Goal: Communication & Community: Share content

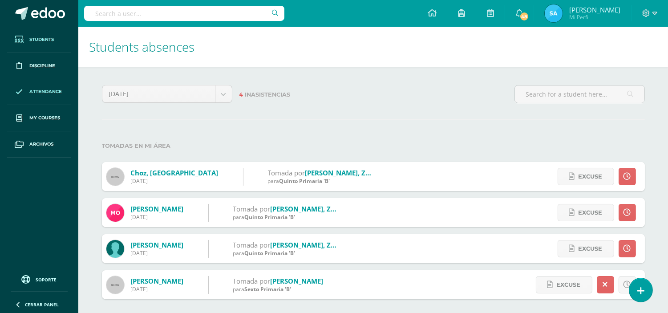
click at [41, 41] on span "Students" at bounding box center [41, 39] width 24 height 7
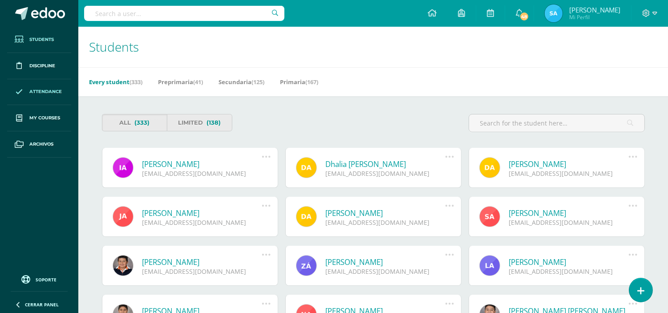
click at [52, 90] on span "Attendance" at bounding box center [45, 91] width 32 height 7
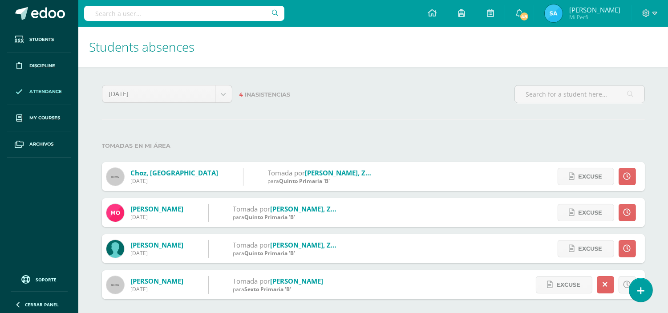
scroll to position [4, 0]
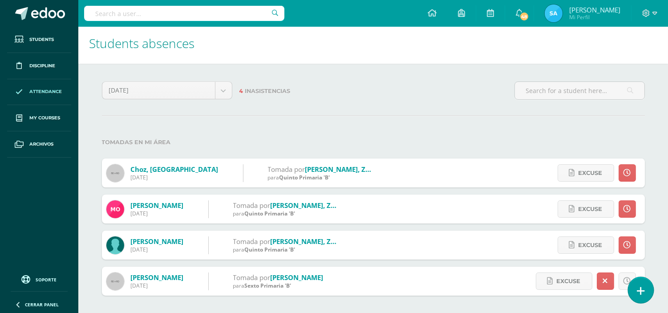
click at [639, 298] on link at bounding box center [640, 290] width 25 height 26
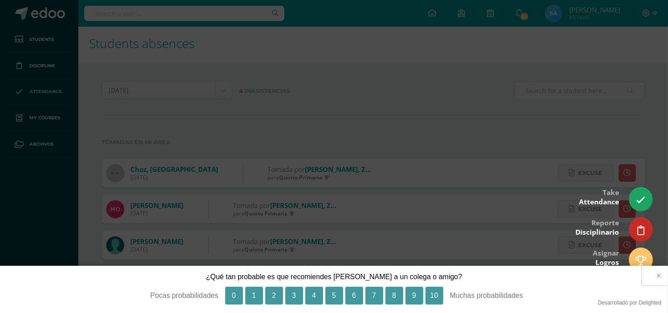
click at [659, 274] on button "×" at bounding box center [655, 276] width 26 height 20
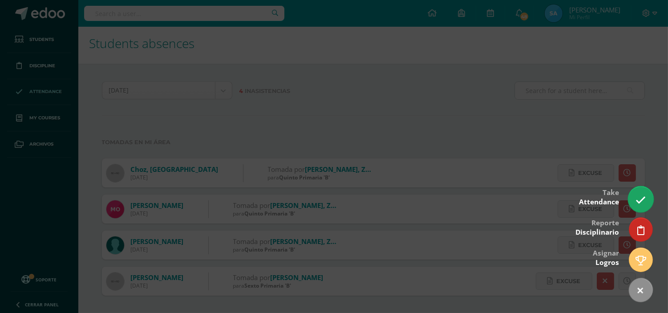
click at [634, 201] on link at bounding box center [640, 199] width 25 height 26
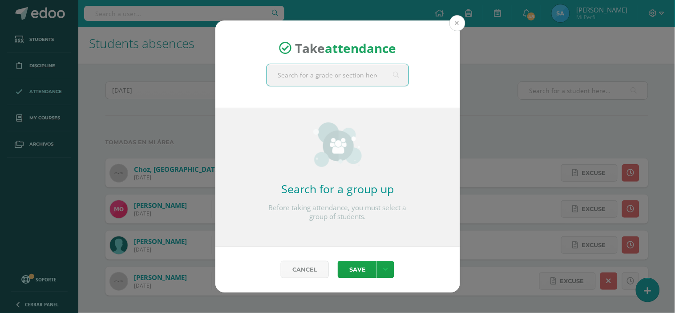
click at [455, 29] on button at bounding box center [458, 23] width 16 height 16
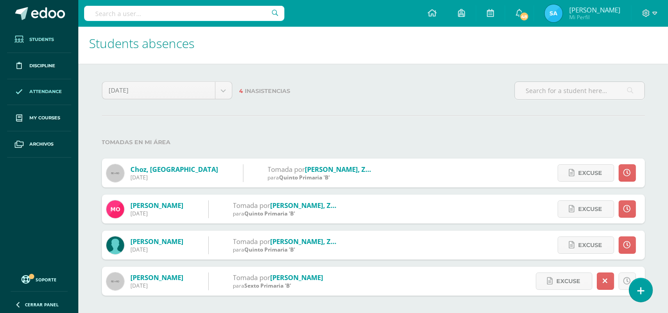
click at [48, 36] on span "Students" at bounding box center [41, 39] width 24 height 7
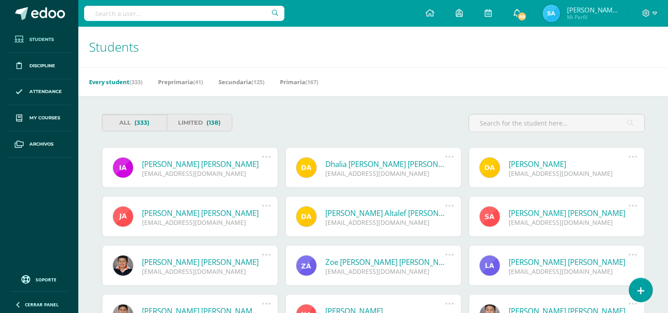
click at [519, 12] on span "48" at bounding box center [522, 17] width 10 height 10
click at [461, 13] on icon at bounding box center [459, 13] width 7 height 8
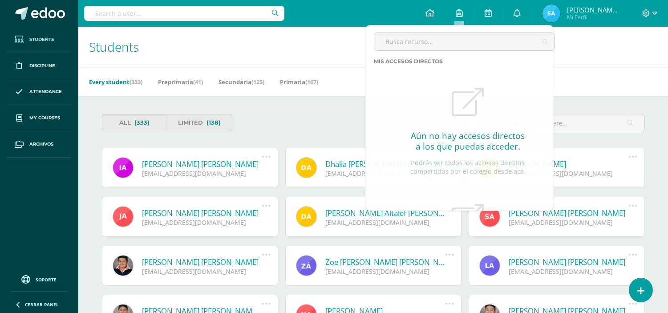
click at [426, 11] on icon at bounding box center [430, 13] width 9 height 8
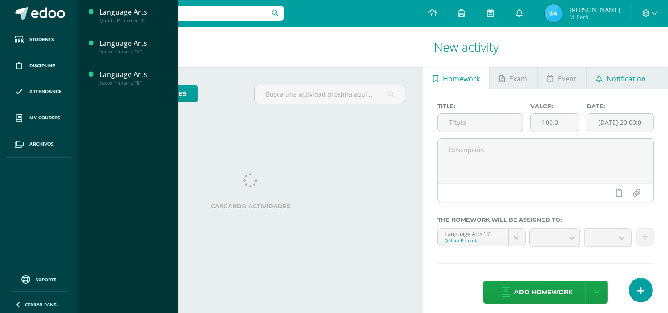
click at [620, 77] on span "Notification" at bounding box center [626, 78] width 39 height 21
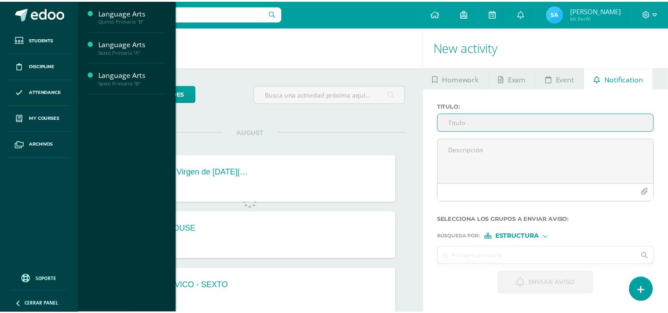
scroll to position [88, 0]
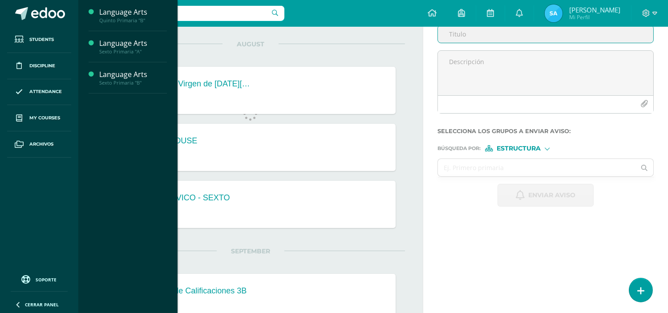
click at [493, 259] on div "New activity Homework Exam Event Notification Title: Valor: 100.0 Date: 2025-08…" at bounding box center [547, 200] width 249 height 523
click at [510, 167] on input "text" at bounding box center [537, 167] width 198 height 17
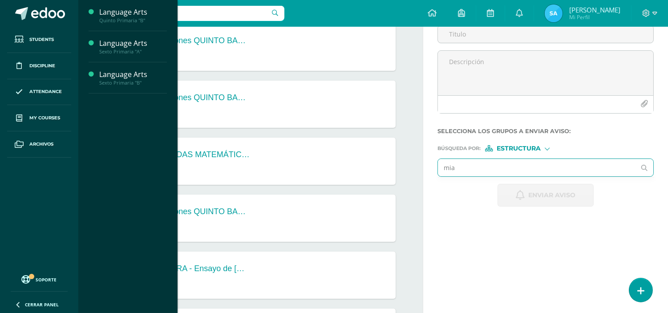
type input "mia"
click at [530, 138] on div "Búsqueda por : Estructura Estructura Persona" at bounding box center [546, 144] width 216 height 13
click at [535, 146] on span "Estructura" at bounding box center [519, 148] width 44 height 5
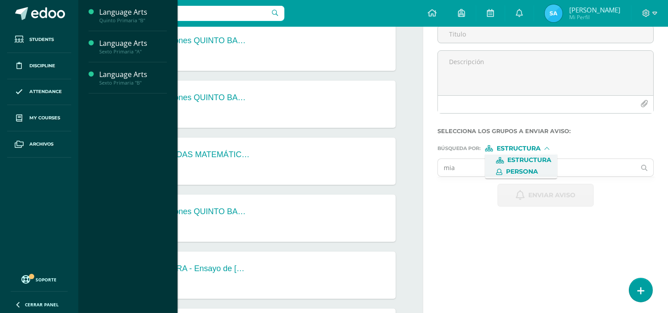
click at [535, 166] on span "Persona" at bounding box center [521, 172] width 72 height 12
click at [535, 166] on input "text" at bounding box center [537, 167] width 198 height 17
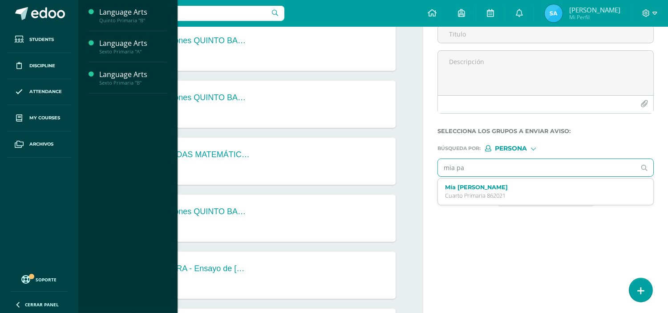
type input "mia par"
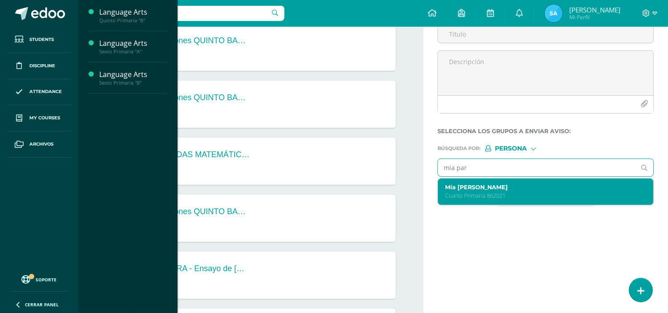
click at [536, 190] on label "Mía Alejandra Parada Cruz" at bounding box center [541, 187] width 193 height 7
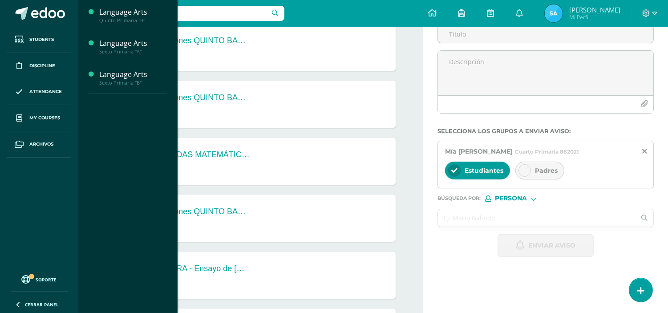
click at [546, 212] on input "text" at bounding box center [537, 217] width 198 height 17
click at [503, 175] on div "Estudiantes" at bounding box center [477, 171] width 65 height 18
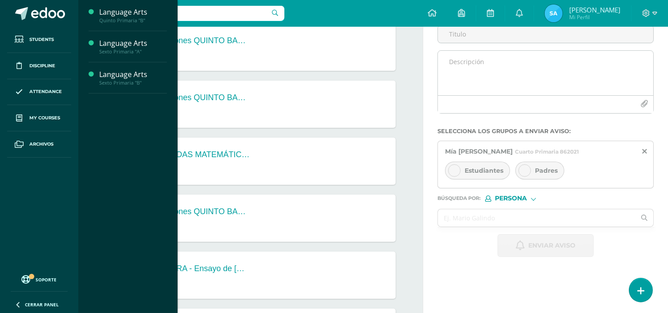
click at [540, 69] on textarea at bounding box center [545, 73] width 215 height 45
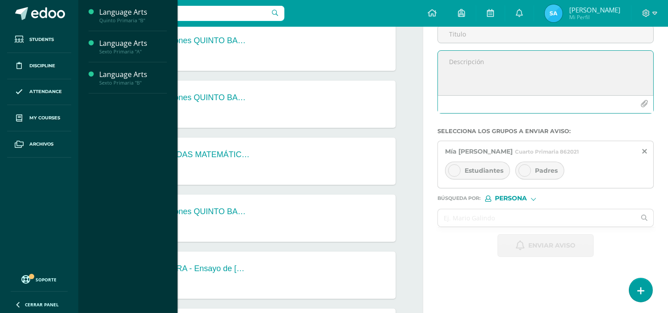
paste textarea "Hola miss buen dia tenemos varios coditos pendientes Valerie Tamara Aquino Alic…"
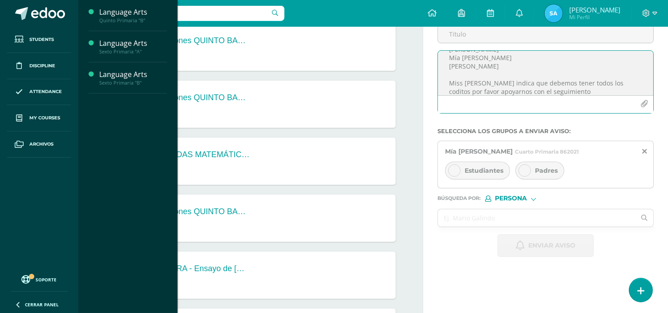
scroll to position [0, 0]
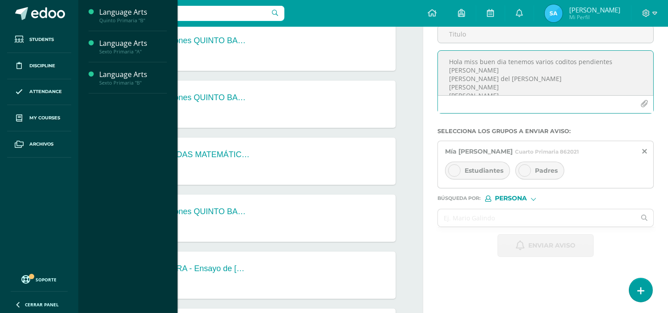
type textarea "Hola miss buen dia tenemos varios coditos pendientes Valerie Tamara Aquino Alic…"
click at [479, 172] on span "Estudiantes" at bounding box center [484, 170] width 39 height 8
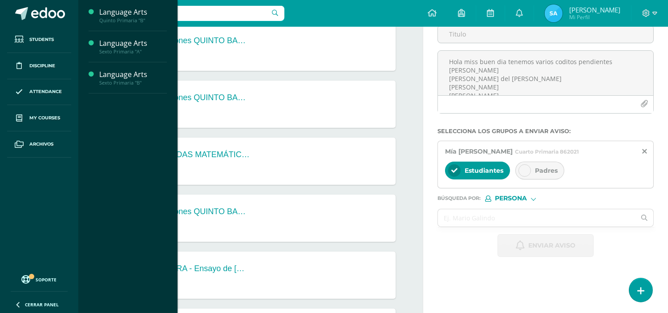
click at [527, 175] on div at bounding box center [525, 170] width 12 height 12
click at [491, 225] on input "text" at bounding box center [537, 217] width 198 height 17
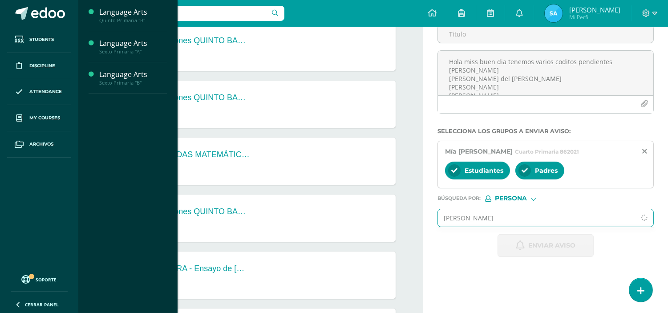
type input "Valerie"
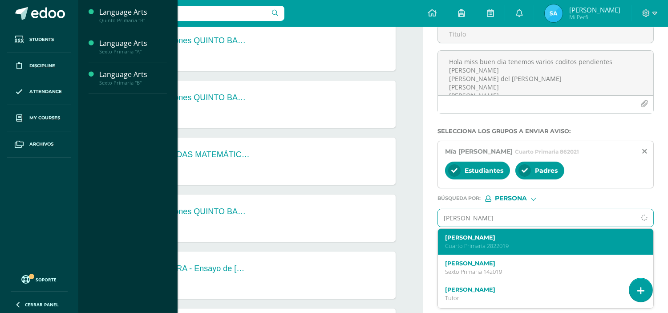
click at [505, 238] on label "[PERSON_NAME] [PERSON_NAME]" at bounding box center [541, 237] width 193 height 7
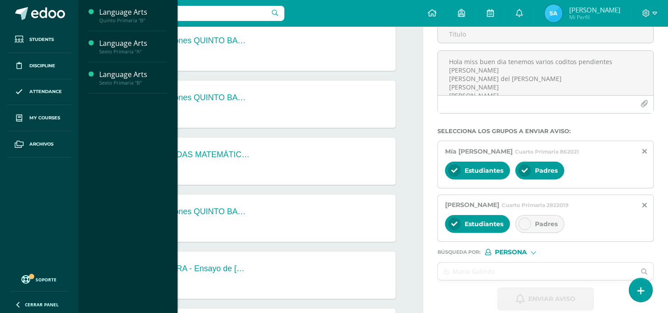
click at [536, 228] on span "Padres" at bounding box center [546, 224] width 23 height 8
click at [501, 269] on input "text" at bounding box center [537, 271] width 198 height 17
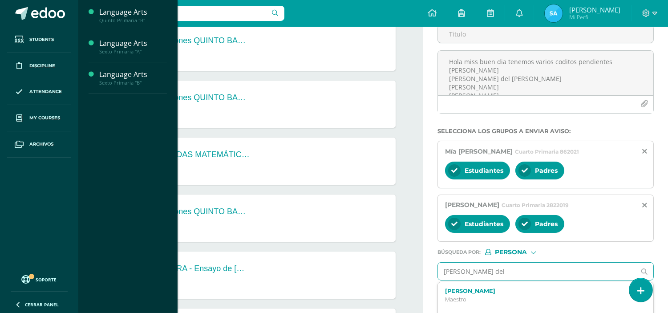
type input "alice del"
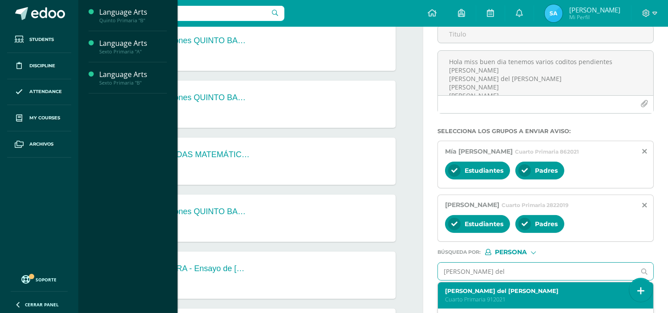
click at [508, 292] on label "Alice del Pilar Barillas Soto" at bounding box center [541, 291] width 193 height 7
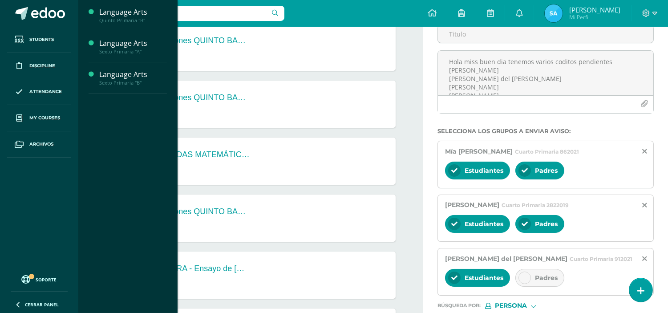
scroll to position [150, 0]
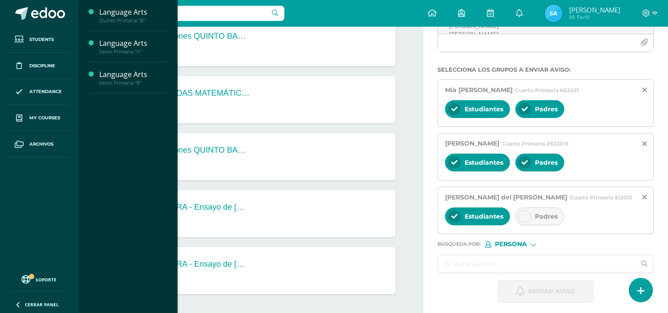
click at [482, 260] on input "text" at bounding box center [537, 263] width 198 height 17
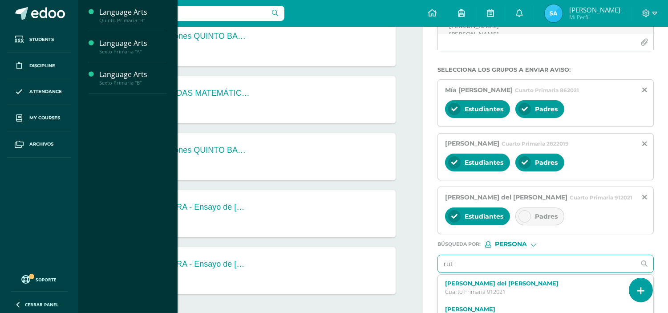
type input "ruth"
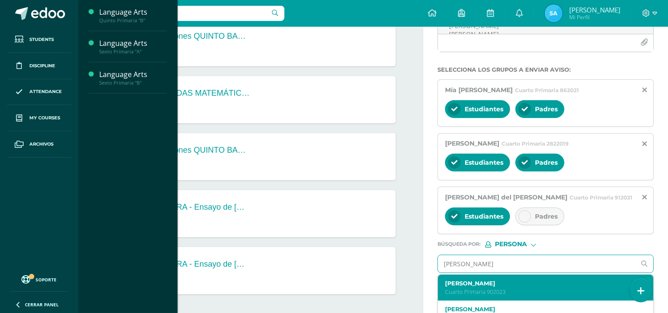
click at [504, 292] on p "Cuarto Primaria 902023" at bounding box center [541, 292] width 193 height 8
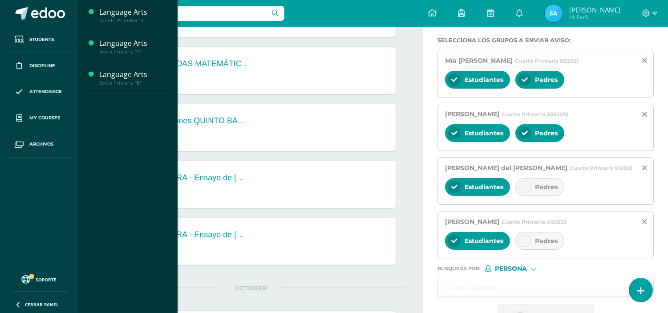
scroll to position [189, 0]
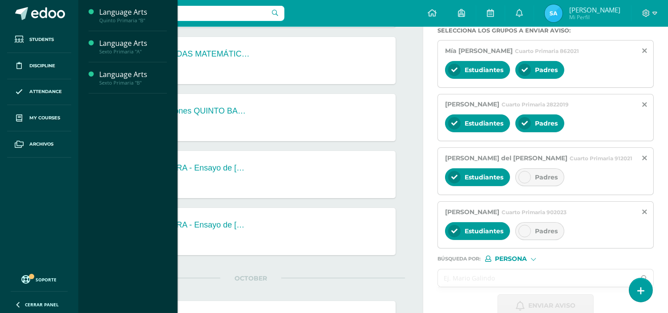
click at [491, 284] on input "text" at bounding box center [537, 277] width 198 height 17
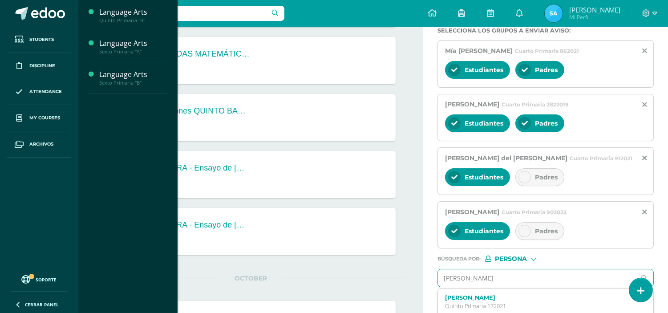
type input "mateo rafa"
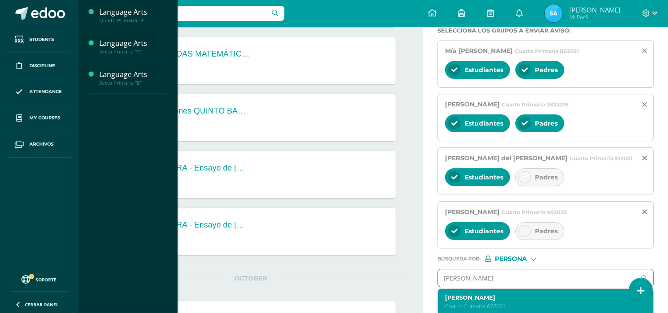
click at [514, 303] on div "Mateo Rafael Hernández Brito Cuarto Primaria 672021" at bounding box center [541, 302] width 193 height 16
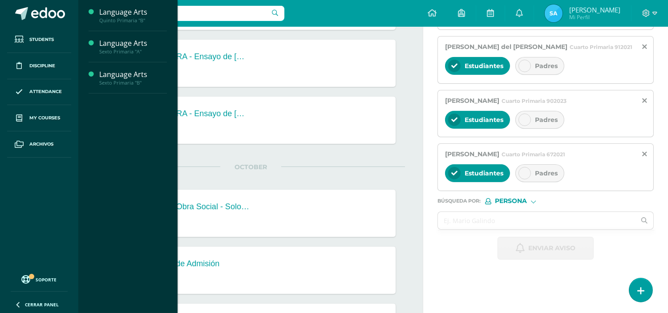
scroll to position [301, 0]
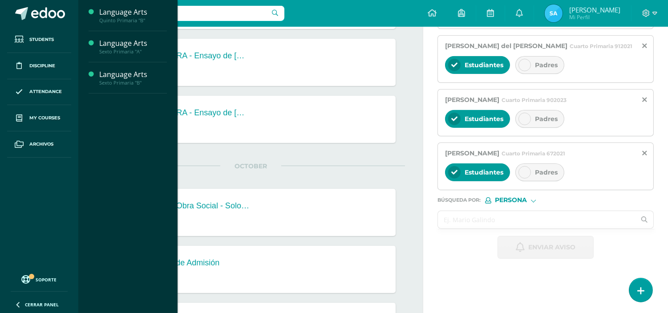
click at [509, 226] on input "text" at bounding box center [537, 219] width 198 height 17
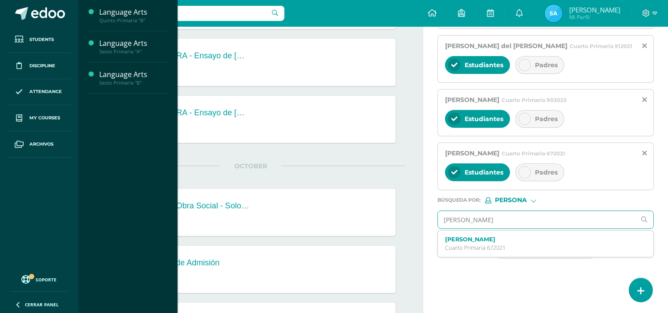
type input "camila"
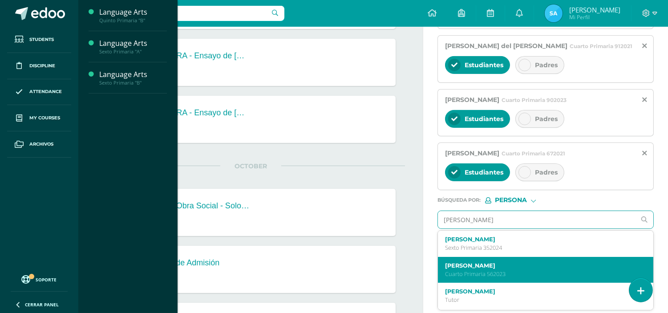
click at [548, 263] on label "Camila Isabel Ibarra García" at bounding box center [541, 265] width 193 height 7
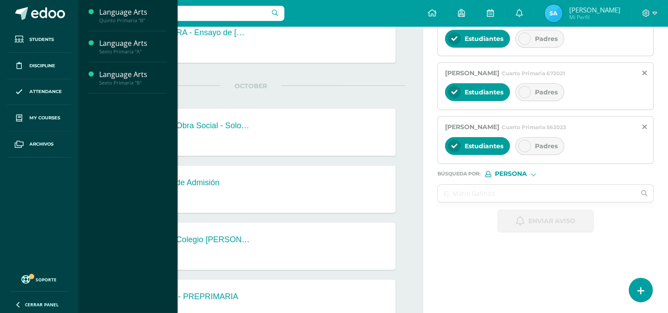
scroll to position [385, 0]
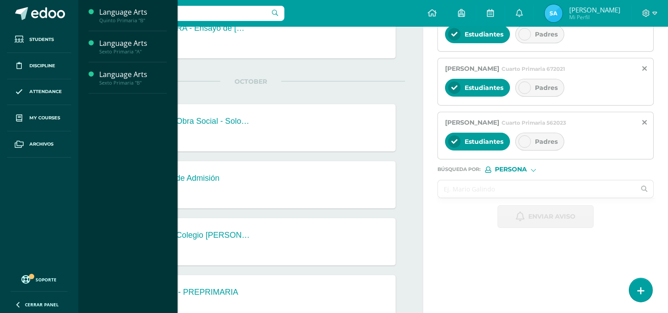
click at [474, 197] on input "text" at bounding box center [537, 188] width 198 height 17
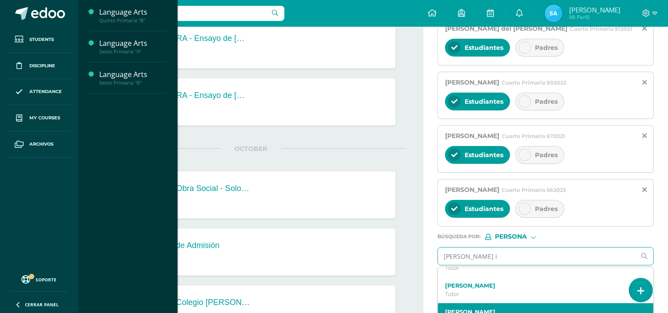
scroll to position [340, 0]
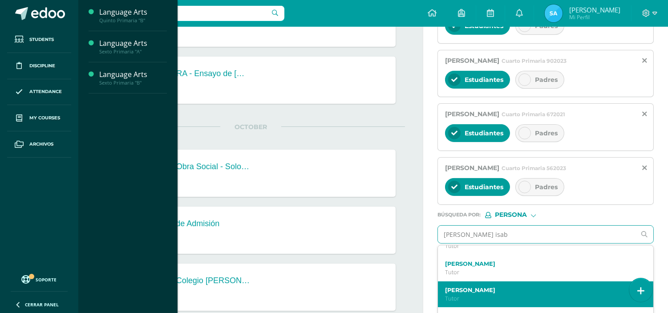
type input "ines isabe"
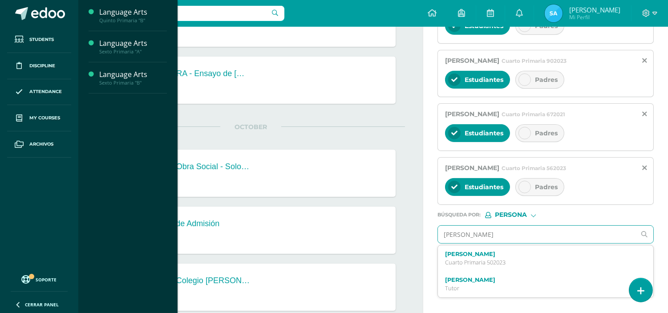
scroll to position [0, 0]
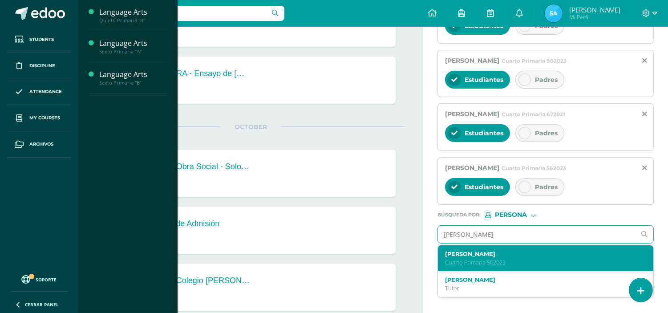
click at [515, 255] on label "Inés Isabella Meoño Ramos" at bounding box center [541, 254] width 193 height 7
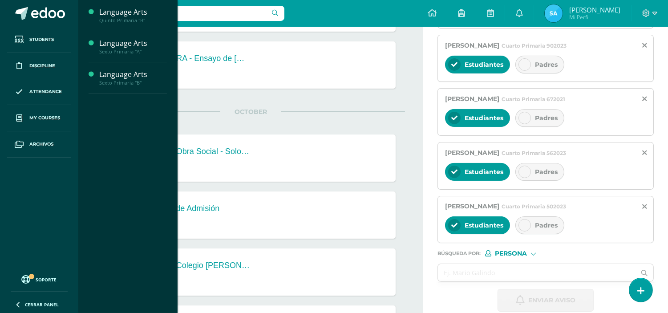
scroll to position [357, 0]
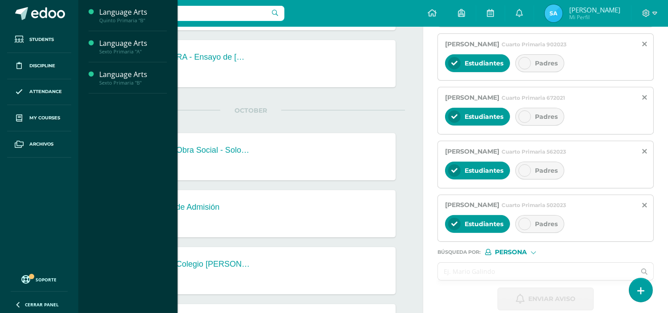
click at [494, 270] on input "text" at bounding box center [537, 271] width 198 height 17
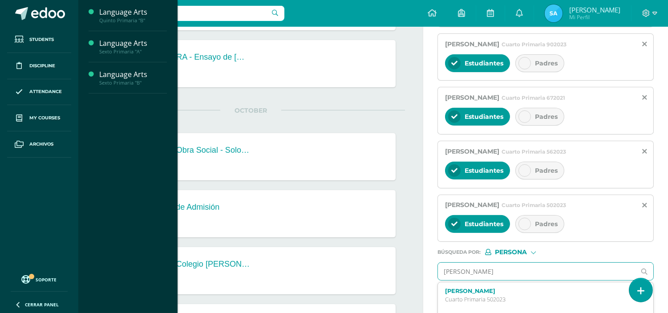
type input "andre fabr"
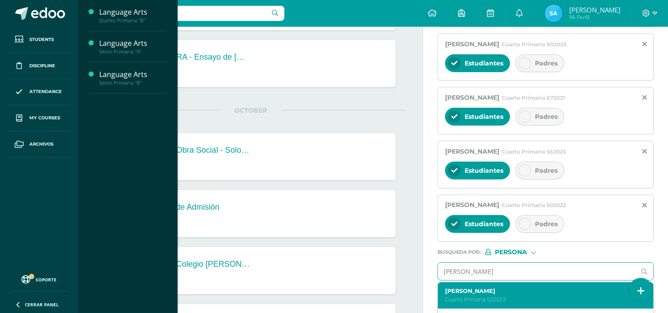
click at [514, 288] on label "André Fabricio Navas Fajardo" at bounding box center [541, 291] width 193 height 7
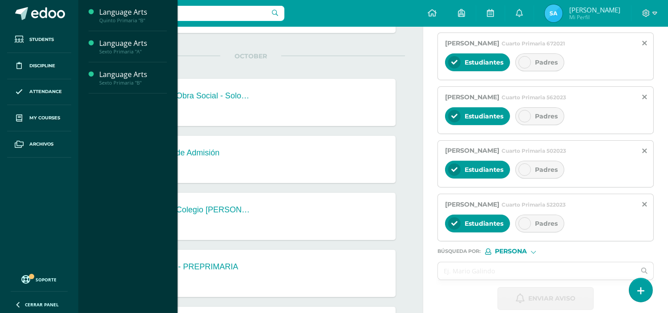
scroll to position [415, 0]
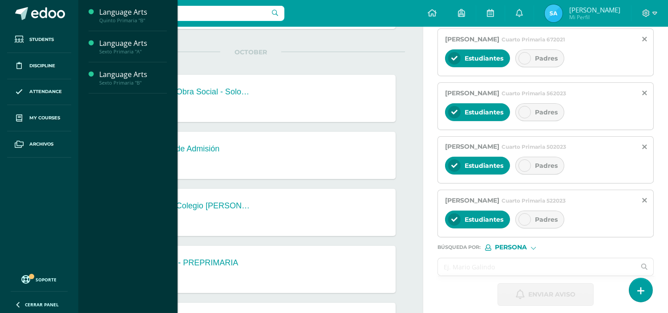
click at [492, 276] on input "text" at bounding box center [537, 266] width 198 height 17
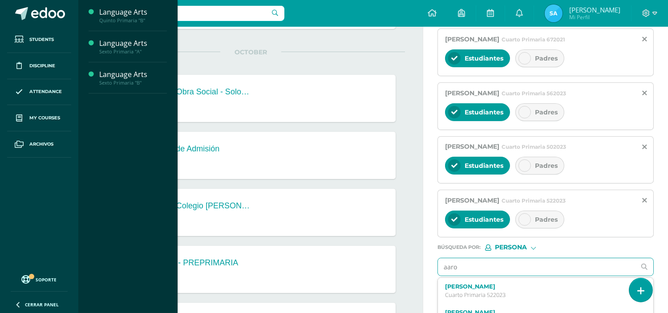
type input "aaron"
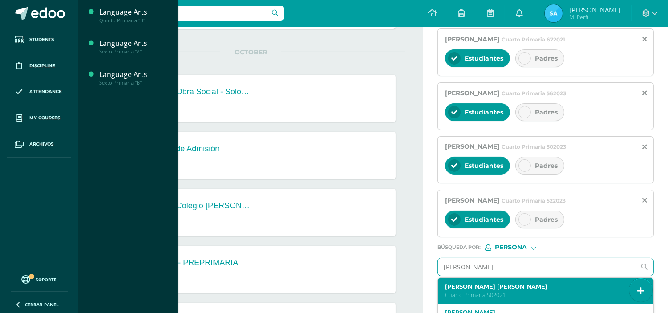
click at [515, 288] on label "Áaron Moritz Rosenberg Florián" at bounding box center [541, 286] width 193 height 7
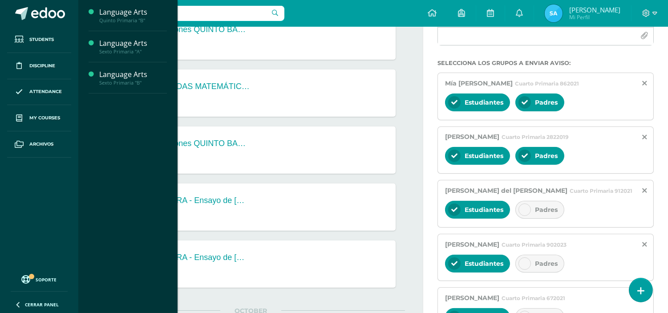
scroll to position [158, 0]
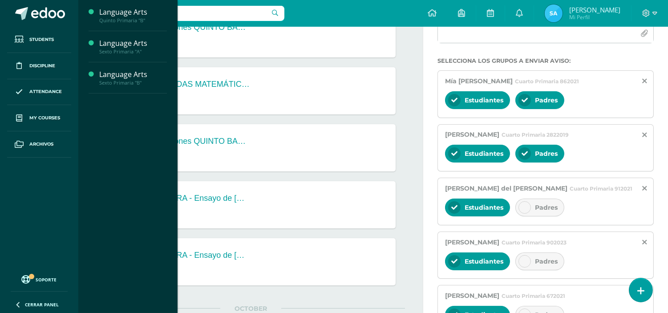
click at [552, 209] on span "Padres" at bounding box center [546, 207] width 23 height 8
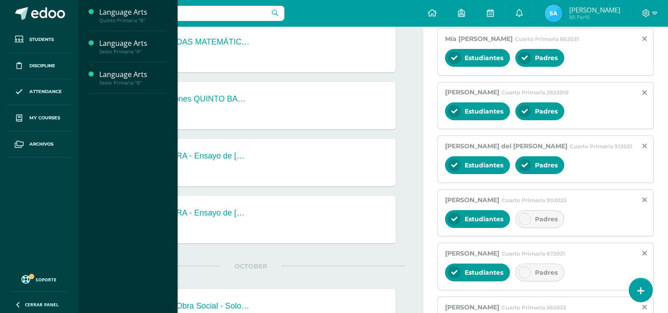
click at [543, 228] on div "Padres" at bounding box center [539, 219] width 49 height 18
click at [544, 278] on div "Padres" at bounding box center [539, 272] width 49 height 18
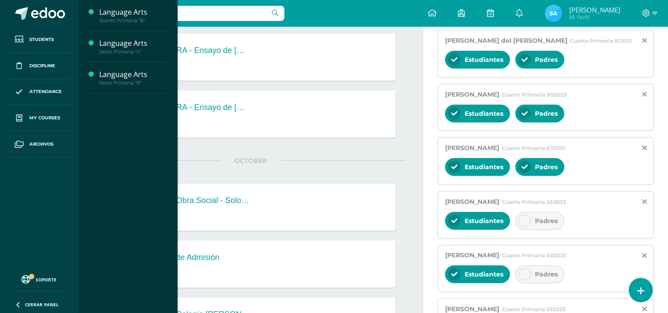
scroll to position [310, 0]
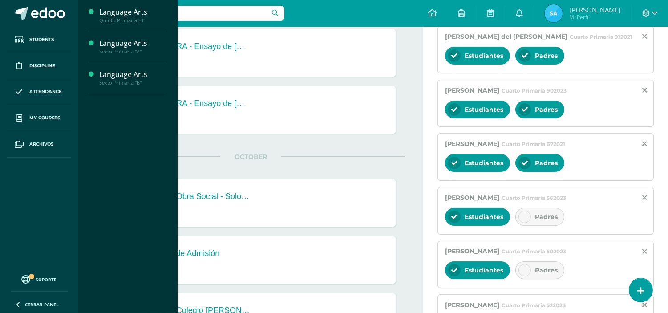
click at [534, 215] on div "Padres" at bounding box center [539, 217] width 49 height 18
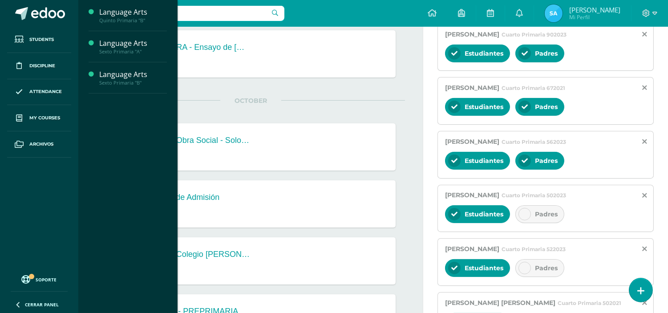
click at [534, 215] on div "Padres" at bounding box center [539, 214] width 49 height 18
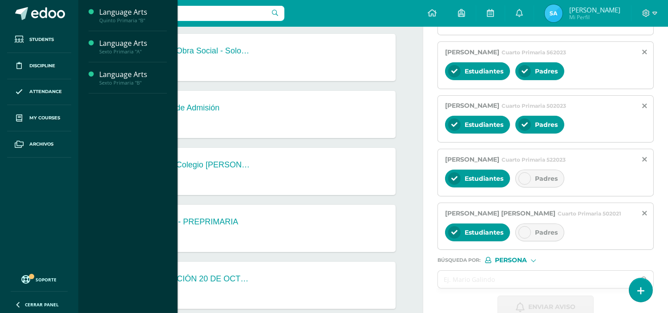
click at [545, 179] on span "Padres" at bounding box center [546, 178] width 23 height 8
click at [539, 232] on span "Padres" at bounding box center [546, 232] width 23 height 8
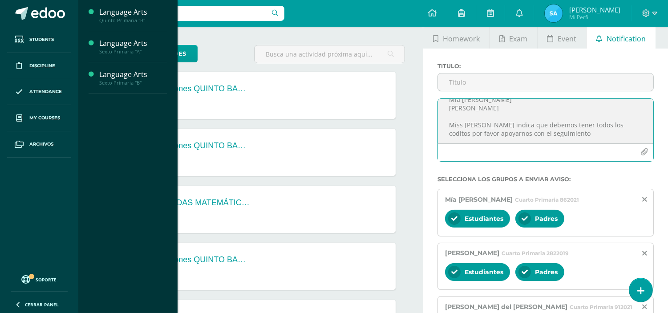
scroll to position [0, 0]
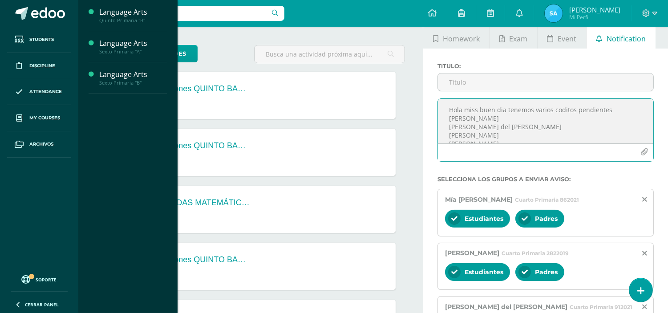
drag, startPoint x: 570, startPoint y: 139, endPoint x: 408, endPoint y: 80, distance: 171.9
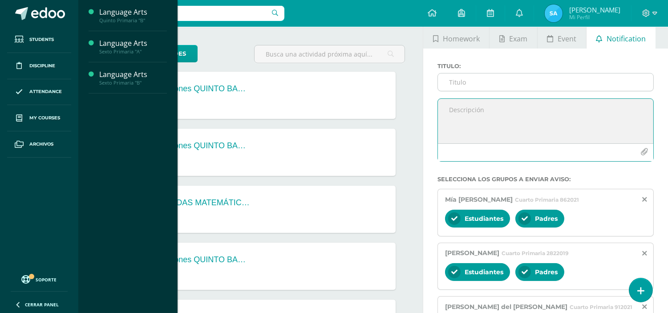
click at [497, 78] on input "Titulo :" at bounding box center [545, 81] width 215 height 17
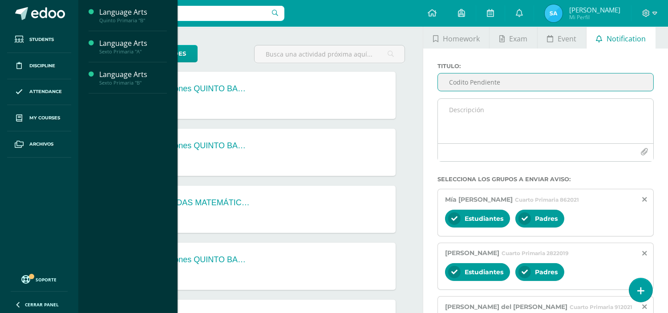
type input "Codito Pendiente"
click at [502, 105] on textarea at bounding box center [545, 121] width 215 height 45
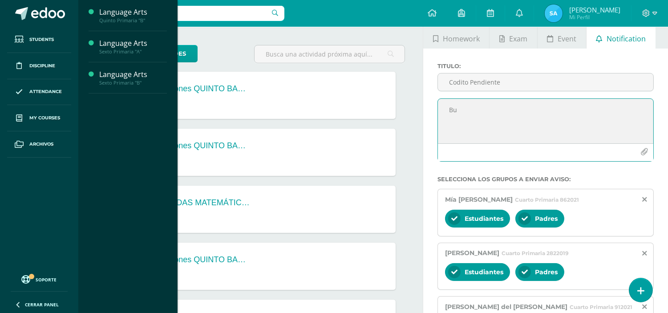
type textarea "B"
type textarea "F"
click at [470, 109] on textarea at bounding box center [545, 121] width 215 height 45
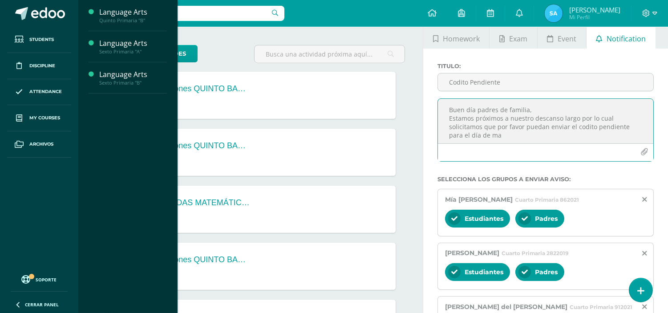
click at [515, 136] on textarea "Buen día padres de familia, Estamos próximos a nuestro descanso largo por lo cu…" at bounding box center [545, 121] width 215 height 45
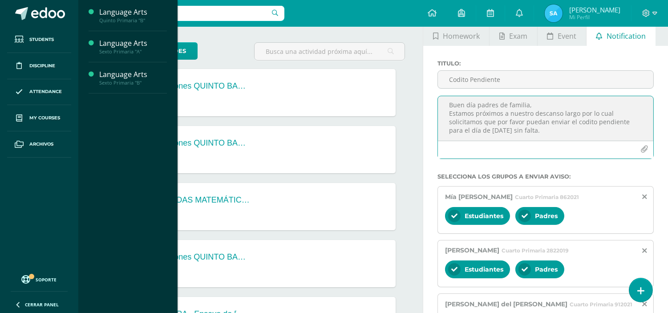
scroll to position [44, 0]
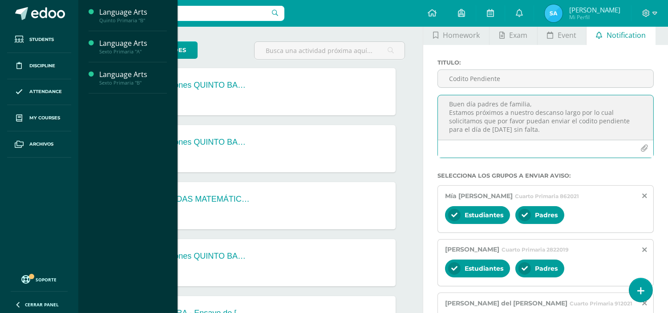
click at [578, 113] on textarea "Buen día padres de familia, Estamos próximos a nuestro descanso largo por lo cu…" at bounding box center [545, 117] width 215 height 45
click at [515, 127] on textarea "Buen día padres de familia, Estamos próximos a nuestro descanso largo y es impo…" at bounding box center [545, 117] width 215 height 45
click at [513, 130] on textarea "Buen día padres de familia, Estamos próximos a nuestro descanso largo y es impo…" at bounding box center [545, 117] width 215 height 45
click at [506, 129] on textarea "Buen día padres de familia, Estamos próximos a nuestro descanso largo y es impo…" at bounding box center [545, 117] width 215 height 45
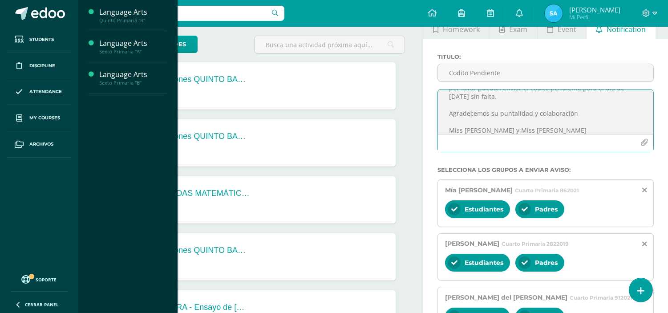
scroll to position [46, 0]
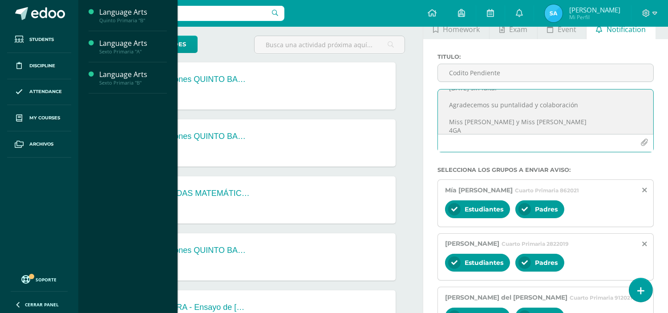
click at [548, 124] on textarea "Buen día padres de familia, Estamos próximos a nuestro descanso largo y es impo…" at bounding box center [545, 111] width 215 height 45
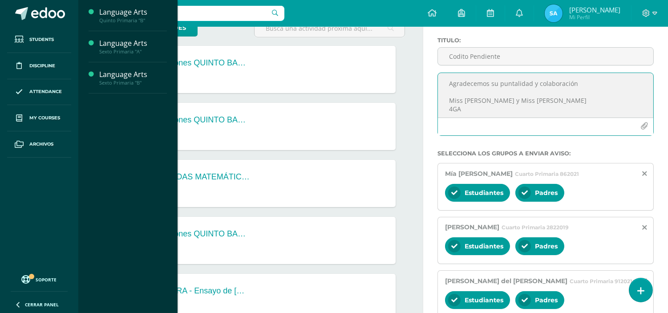
scroll to position [51, 0]
click at [585, 77] on textarea "Buen día padres de familia, Estamos próximos a nuestro descanso largo y es impo…" at bounding box center [545, 95] width 215 height 45
click at [584, 82] on textarea "Buen día padres de familia, Estamos próximos a nuestro descanso largo y es impo…" at bounding box center [545, 95] width 215 height 45
type textarea "Buen día padres de familia, Estamos próximos a nuestro descanso largo y es impo…"
